Goal: Task Accomplishment & Management: Complete application form

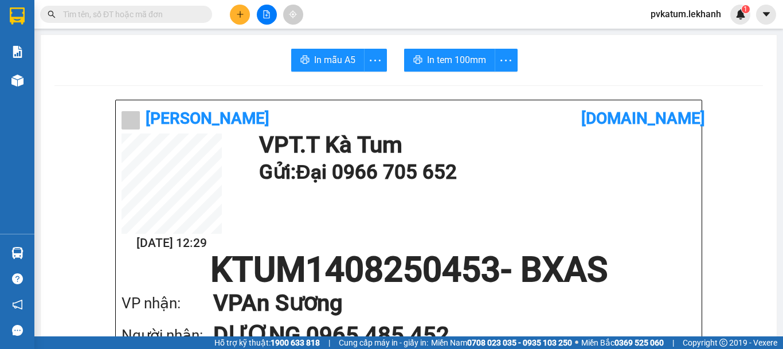
click at [232, 11] on button at bounding box center [240, 15] width 20 height 20
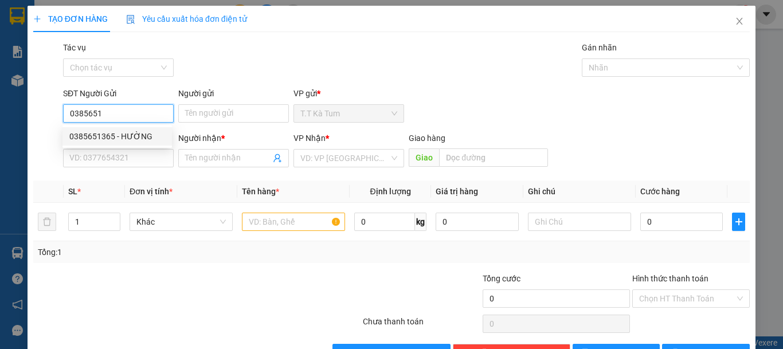
drag, startPoint x: 131, startPoint y: 132, endPoint x: 136, endPoint y: 128, distance: 6.1
click at [131, 133] on div "0385651365 - HƯỜNG" at bounding box center [117, 136] width 96 height 13
type input "0385651365"
type input "HƯỜNG"
type input "0396041867"
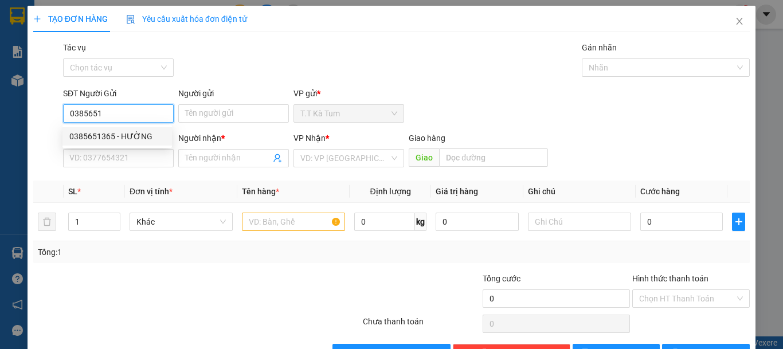
type input "NGỌC YẾN"
type input "30.000"
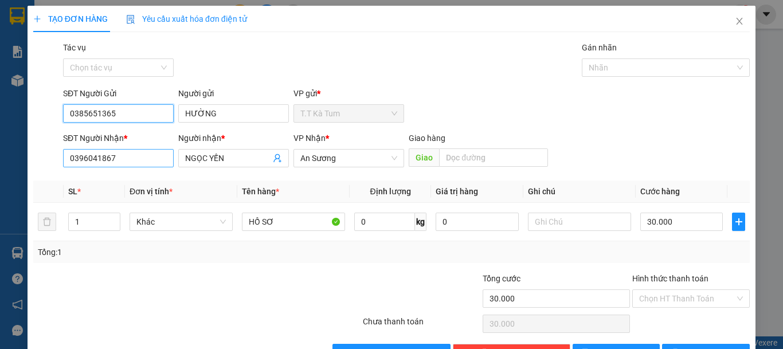
type input "0385651365"
click at [121, 160] on input "0396041867" at bounding box center [118, 158] width 111 height 18
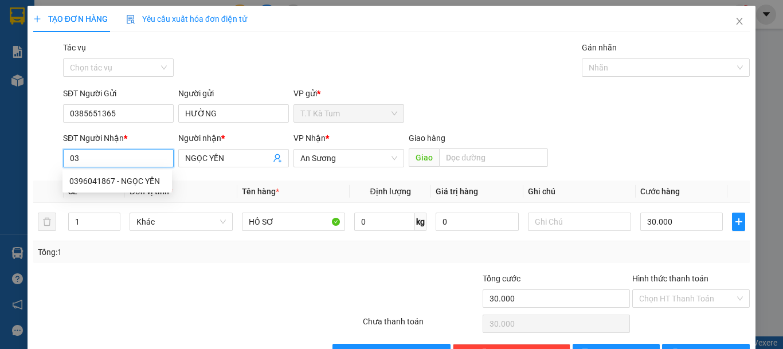
type input "0"
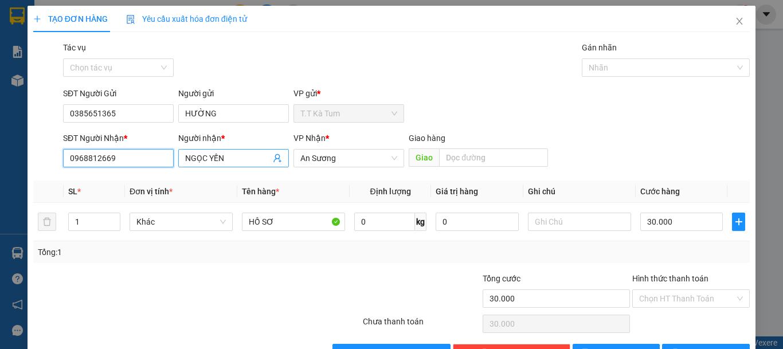
type input "0968812669"
click at [244, 163] on input "NGỌC YẾN" at bounding box center [227, 158] width 85 height 13
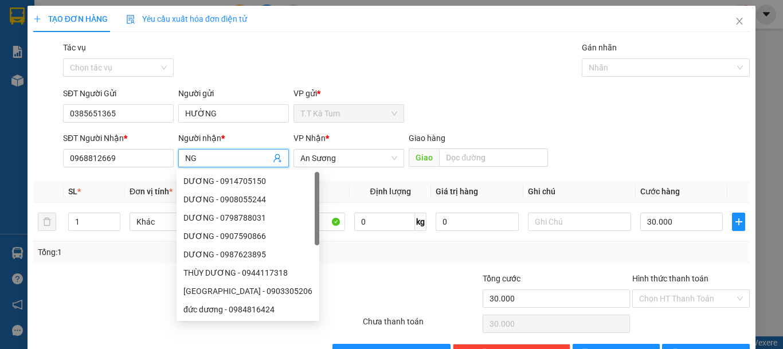
type input "N"
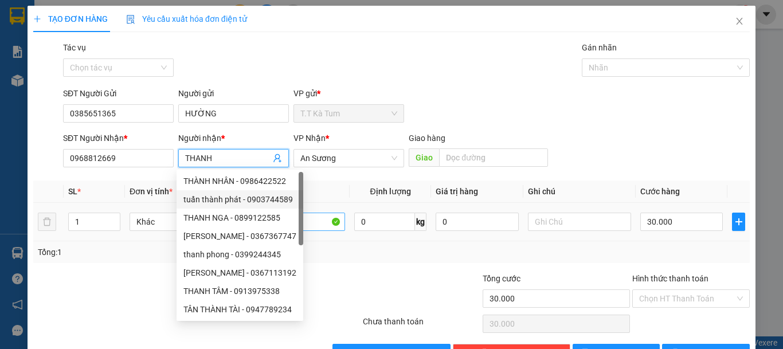
type input "THANH"
click at [308, 222] on input "HỒ SƠ" at bounding box center [293, 222] width 103 height 18
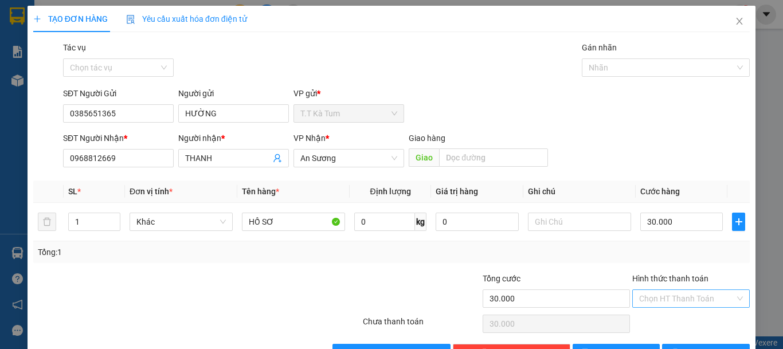
click at [657, 303] on input "Hình thức thanh toán" at bounding box center [687, 298] width 96 height 17
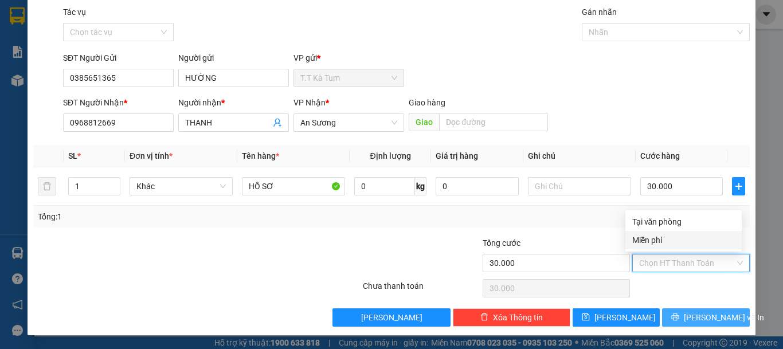
click at [671, 318] on button "[PERSON_NAME] và In" at bounding box center [706, 317] width 88 height 18
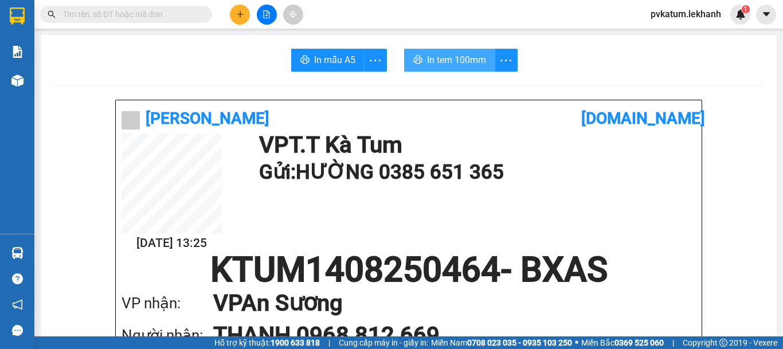
click at [441, 58] on span "In tem 100mm" at bounding box center [456, 60] width 59 height 14
